Goal: Browse casually

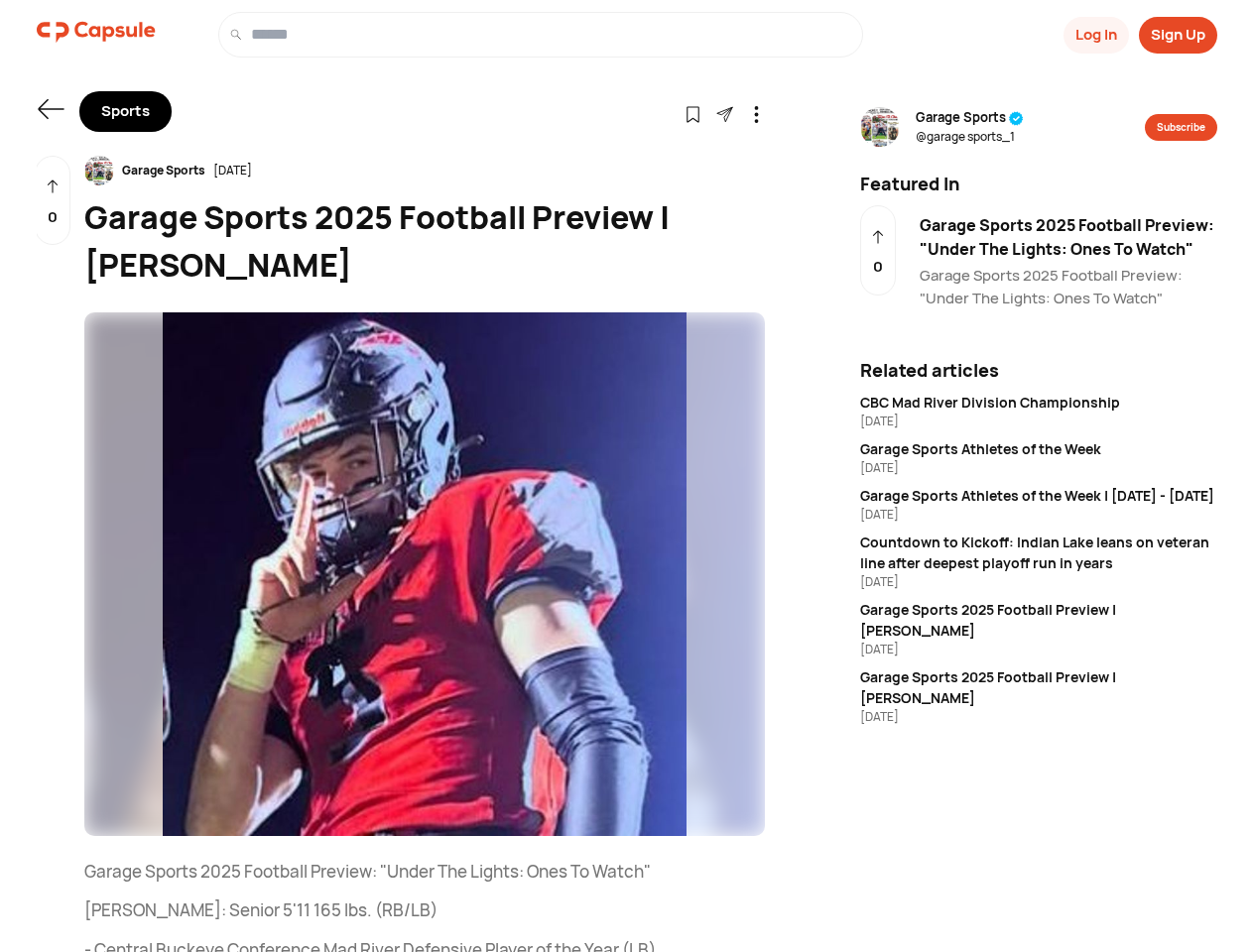
click at [1094, 35] on button "Log In" at bounding box center [1096, 35] width 66 height 37
click at [1178, 35] on button "Sign Up" at bounding box center [1178, 35] width 79 height 37
click at [51, 109] on icon at bounding box center [51, 109] width 26 height 20
click at [693, 113] on icon at bounding box center [693, 114] width 17 height 17
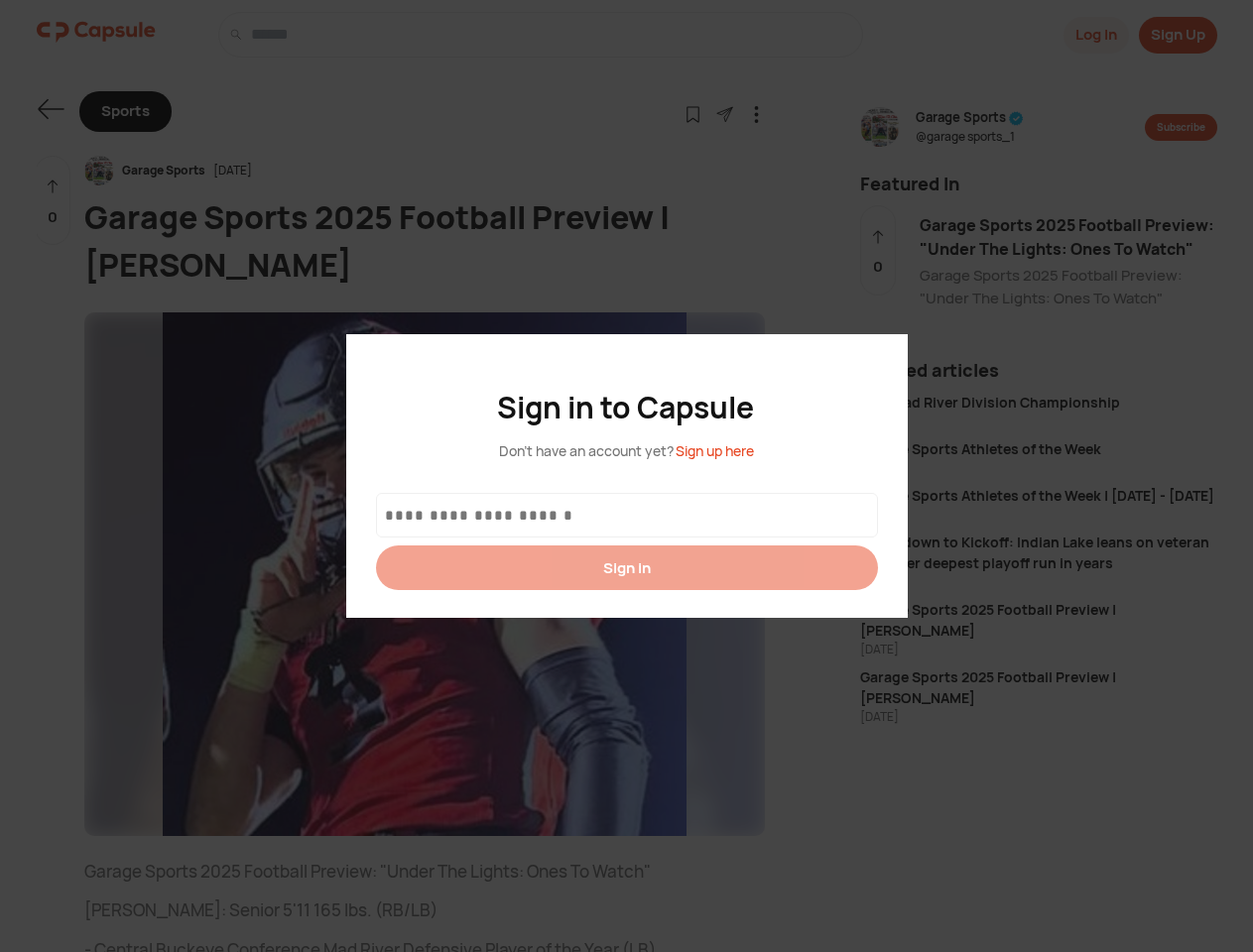
click at [724, 113] on div at bounding box center [626, 476] width 1253 height 952
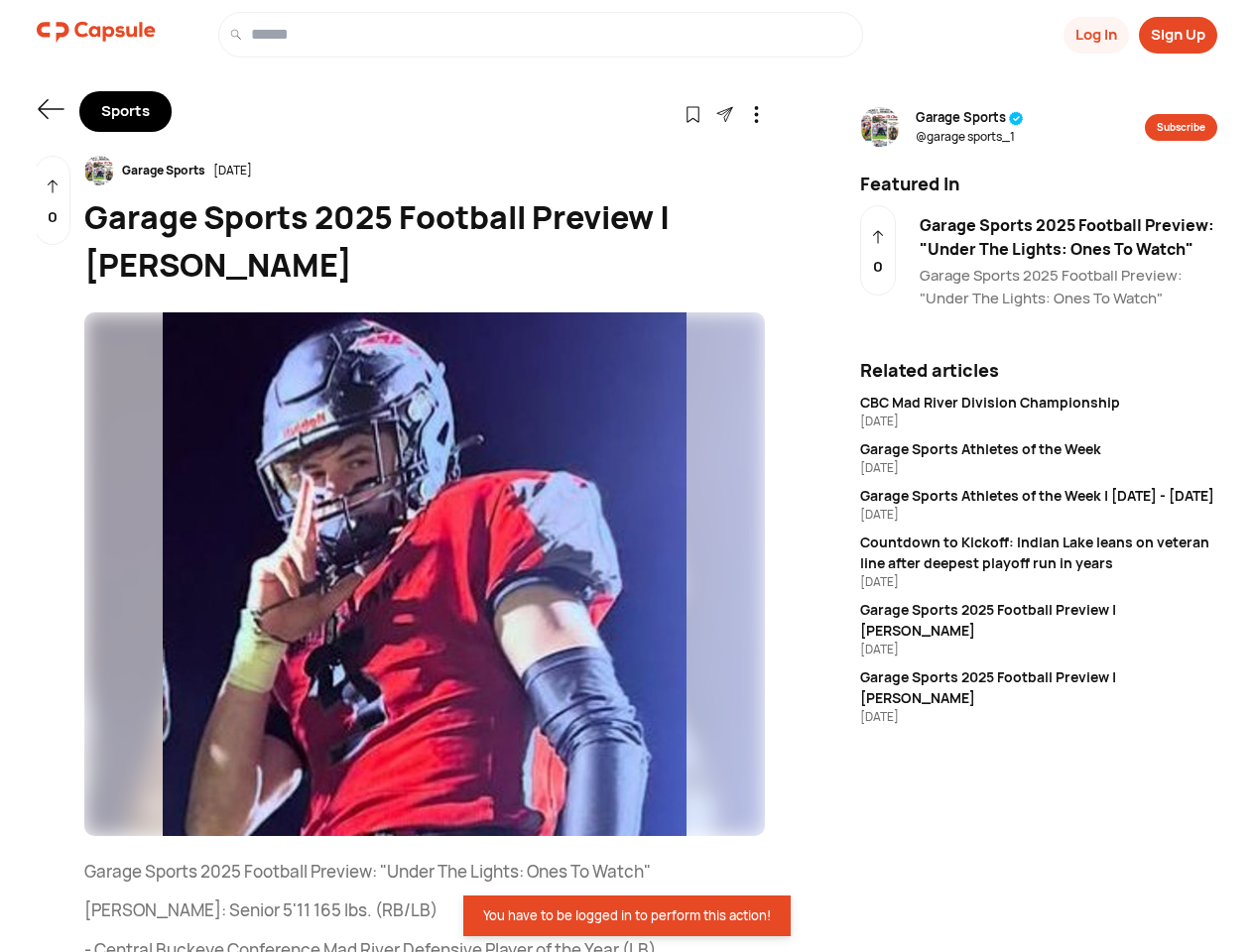
click at [756, 113] on icon at bounding box center [756, 114] width 17 height 17
click at [424, 171] on div "Garage Sports [DATE]" at bounding box center [424, 171] width 681 height 30
click at [424, 574] on img at bounding box center [424, 574] width 681 height 524
click at [53, 201] on div "0" at bounding box center [53, 201] width 36 height 90
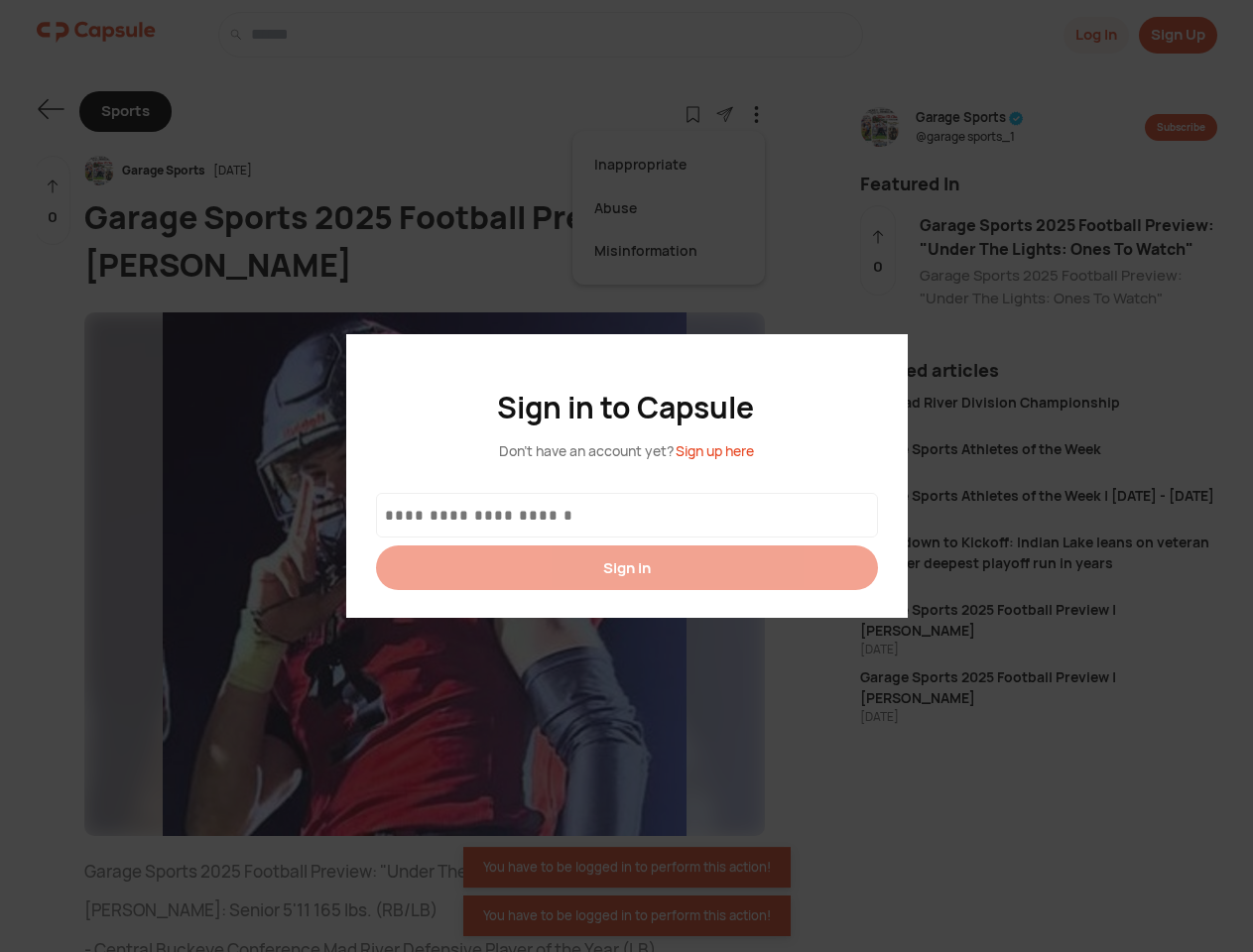
click at [969, 127] on div at bounding box center [626, 476] width 1253 height 952
